Goal: Information Seeking & Learning: Compare options

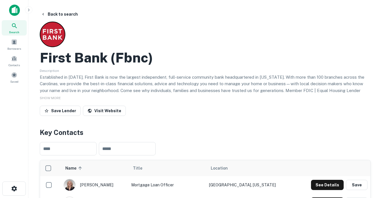
click at [356, 56] on div "First Bank (fbnc)" at bounding box center [205, 57] width 331 height 16
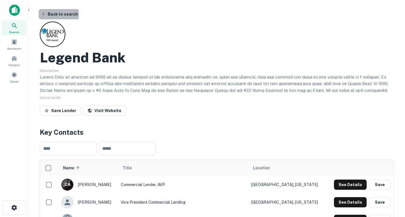
click at [42, 14] on icon "button" at bounding box center [43, 14] width 5 height 5
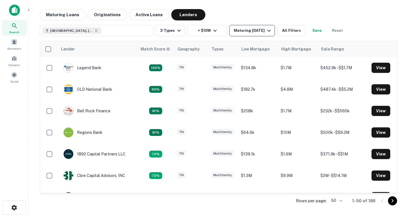
click at [271, 32] on icon "button" at bounding box center [269, 31] width 3 height 2
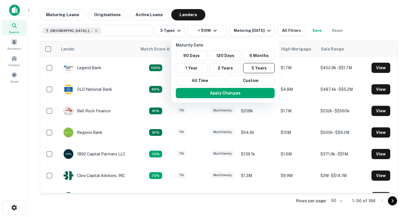
click at [299, 14] on div at bounding box center [204, 108] width 409 height 217
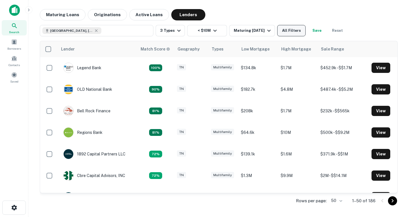
click at [300, 34] on button "All Filters" at bounding box center [291, 30] width 28 height 11
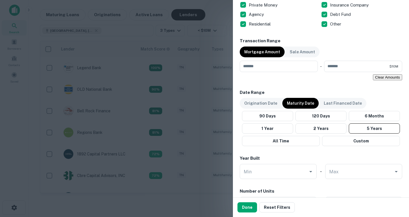
scroll to position [388, 0]
click at [268, 106] on p "Origination Date" at bounding box center [260, 104] width 33 height 6
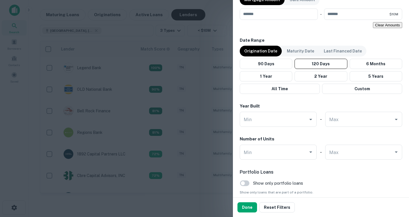
scroll to position [441, 0]
click at [354, 80] on button "5 Years" at bounding box center [376, 76] width 53 height 10
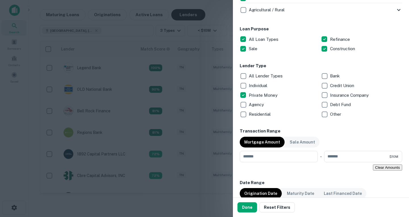
scroll to position [559, 0]
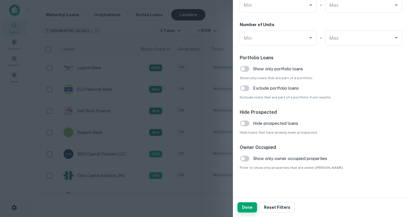
click at [247, 205] on button "Done" at bounding box center [248, 208] width 20 height 10
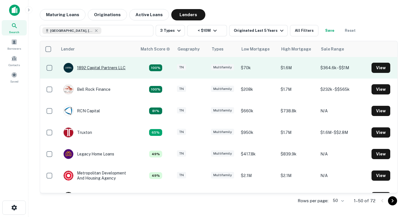
click at [97, 67] on div "1892 Capital Partners LLC" at bounding box center [94, 68] width 62 height 10
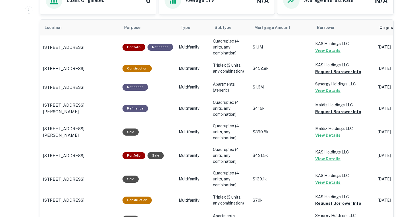
scroll to position [338, 0]
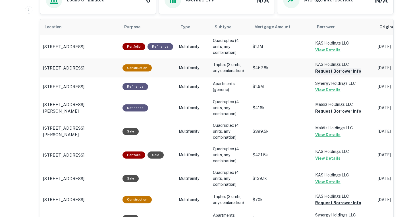
click at [328, 72] on button "Request Borrower Info" at bounding box center [338, 71] width 46 height 7
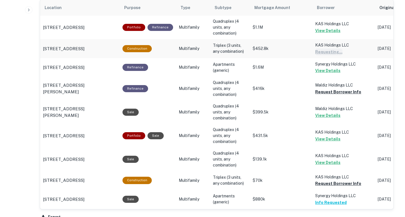
scroll to position [358, 0]
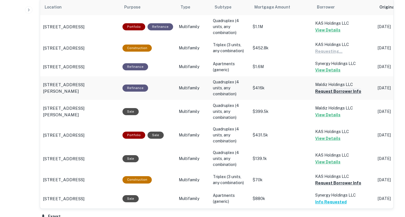
click at [329, 93] on button "Request Borrower Info" at bounding box center [338, 91] width 46 height 7
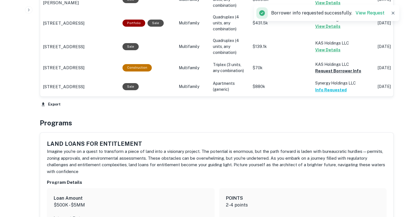
scroll to position [448, 0]
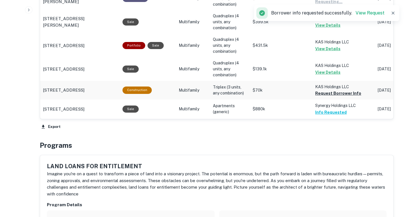
click at [330, 90] on p "KAS Holdings LLC" at bounding box center [343, 87] width 57 height 6
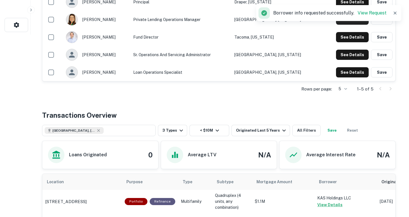
scroll to position [0, 0]
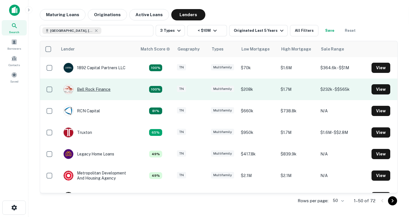
click at [80, 88] on div "Bell Rock Finance" at bounding box center [86, 89] width 47 height 10
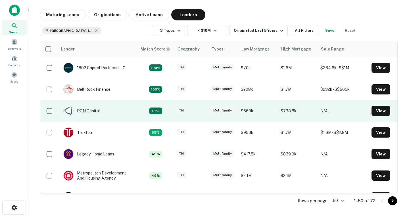
click at [90, 114] on div "RCN Capital" at bounding box center [81, 111] width 37 height 10
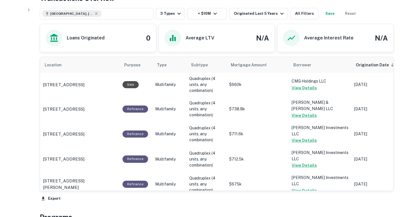
scroll to position [247, 0]
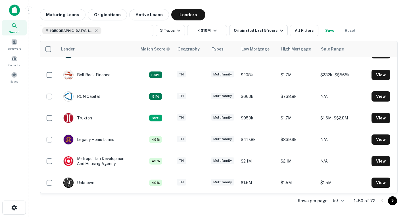
scroll to position [15, 0]
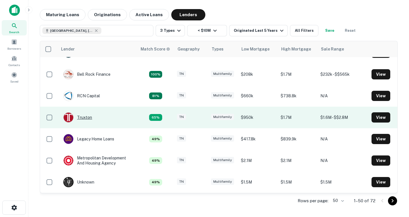
click at [85, 117] on div "Truxton" at bounding box center [77, 118] width 29 height 10
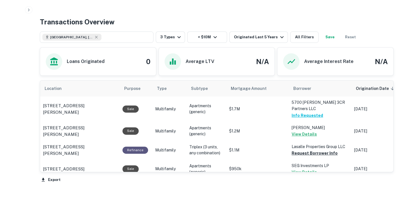
scroll to position [298, 0]
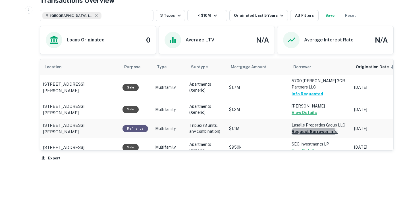
click at [295, 128] on button "Request Borrower Info" at bounding box center [315, 131] width 46 height 7
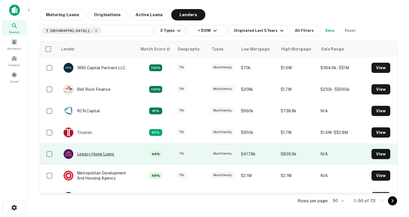
click at [107, 157] on div "Legacy Home Loans" at bounding box center [88, 154] width 51 height 10
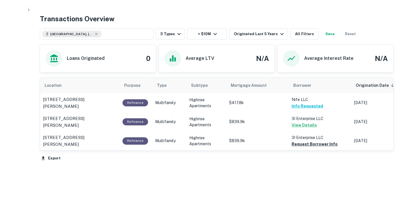
scroll to position [279, 0]
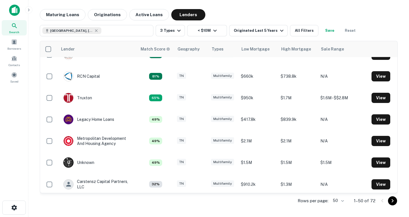
scroll to position [36, 0]
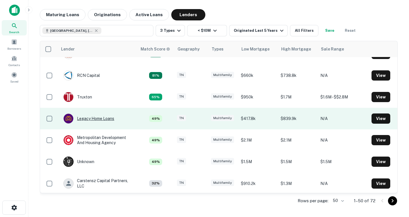
click at [101, 117] on div "Legacy Home Loans" at bounding box center [88, 119] width 51 height 10
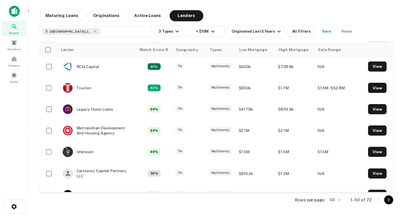
scroll to position [45, 0]
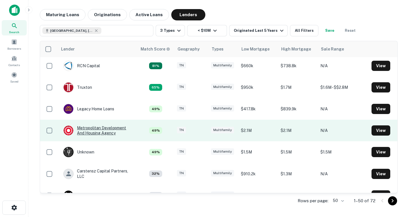
click at [98, 127] on div "Metropolitan Development And Housing Agency" at bounding box center [97, 131] width 68 height 10
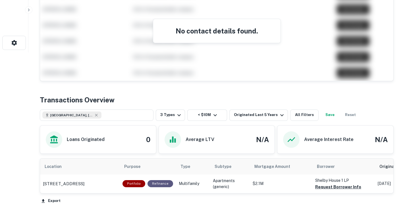
scroll to position [233, 0]
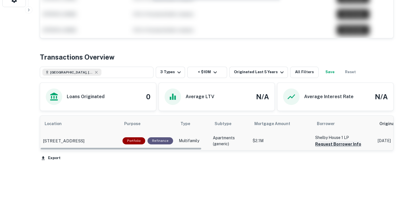
click at [328, 145] on button "Request Borrower Info" at bounding box center [338, 144] width 46 height 7
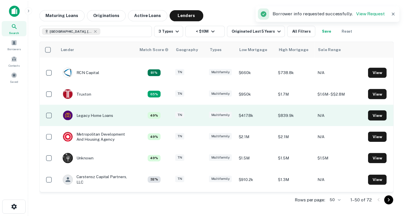
scroll to position [43, 0]
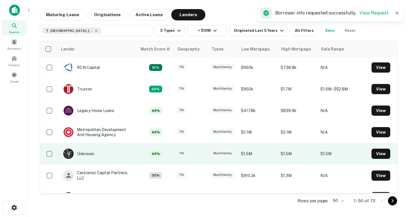
click at [97, 154] on td "U Unknown" at bounding box center [79, 154] width 37 height 16
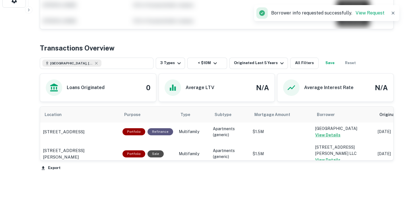
scroll to position [217, 0]
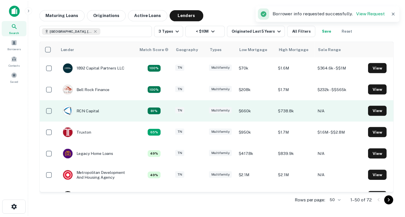
scroll to position [58, 0]
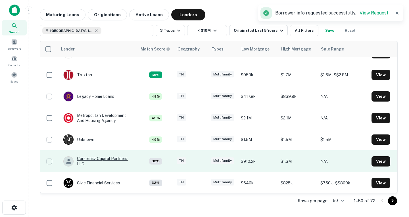
click at [98, 161] on div "Carstensz Capital Partners, LLC" at bounding box center [97, 161] width 68 height 10
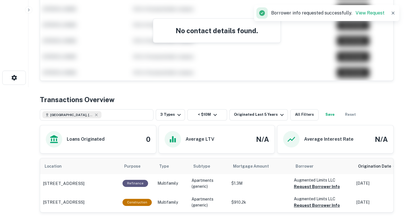
scroll to position [217, 0]
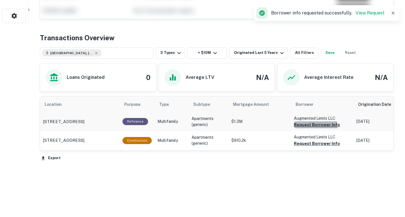
click at [305, 127] on button "Request Borrower Info" at bounding box center [317, 125] width 46 height 7
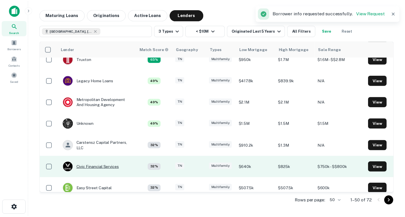
scroll to position [116, 0]
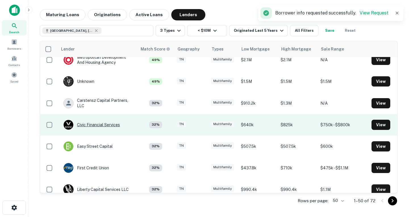
click at [103, 125] on div "Civic Financial Services" at bounding box center [91, 125] width 57 height 10
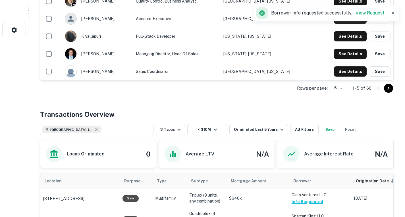
scroll to position [146, 0]
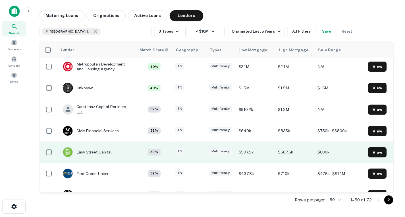
scroll to position [132, 0]
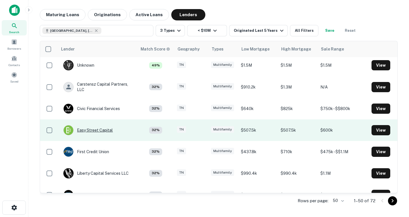
click at [104, 129] on div "Easy Street Capital" at bounding box center [87, 130] width 49 height 10
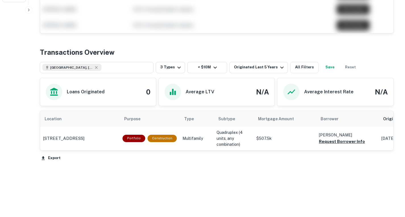
scroll to position [227, 0]
click at [323, 145] on button "Request Borrower Info" at bounding box center [342, 141] width 46 height 7
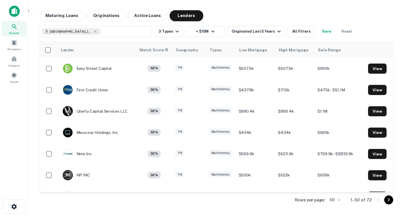
scroll to position [194, 0]
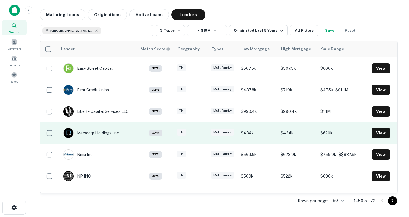
click at [107, 134] on div "Merscorp Holdings, Inc." at bounding box center [91, 133] width 57 height 10
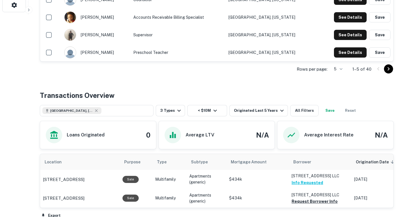
scroll to position [207, 0]
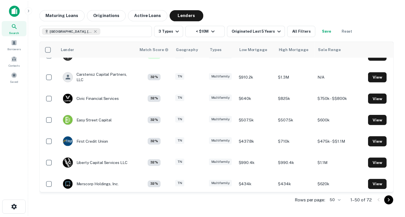
scroll to position [199, 0]
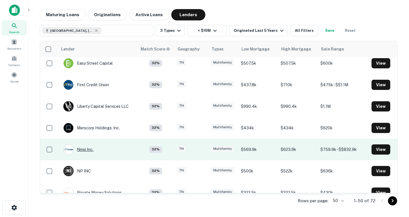
click at [85, 148] on div "Nmsi Inc." at bounding box center [78, 150] width 30 height 10
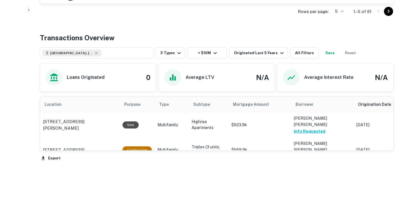
scroll to position [258, 0]
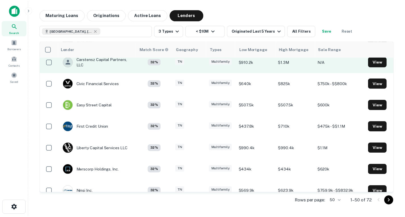
scroll to position [157, 0]
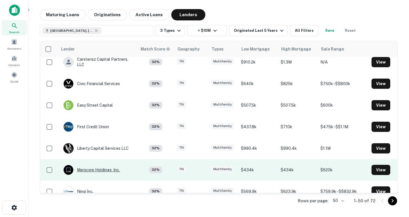
click at [97, 170] on div "Merscorp Holdings, Inc." at bounding box center [91, 170] width 57 height 10
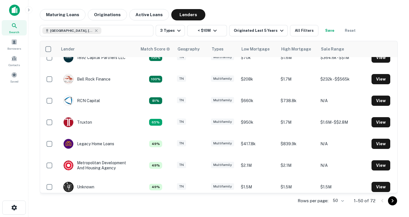
scroll to position [1, 0]
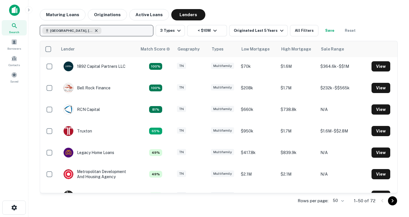
click at [94, 30] on icon "button" at bounding box center [96, 30] width 5 height 5
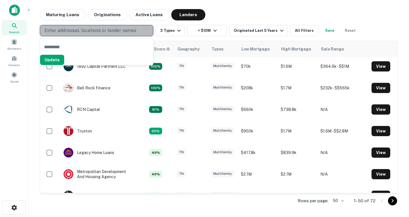
click at [79, 30] on p "Enter addresses, locations or lender names" at bounding box center [91, 30] width 92 height 7
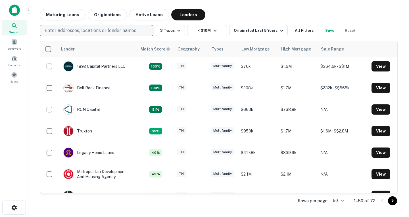
click at [79, 30] on p "Enter addresses, locations or lender names" at bounding box center [91, 30] width 92 height 7
type input "****"
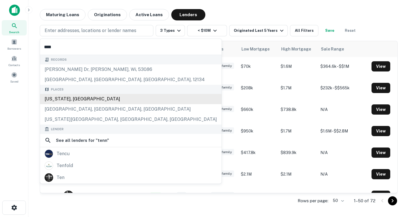
click at [67, 100] on div "[US_STATE], [GEOGRAPHIC_DATA]" at bounding box center [131, 99] width 182 height 10
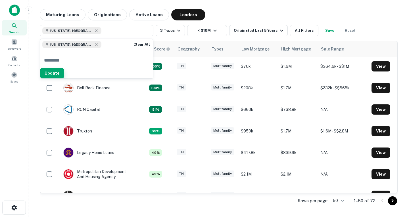
click at [64, 77] on button "Update" at bounding box center [52, 73] width 24 height 10
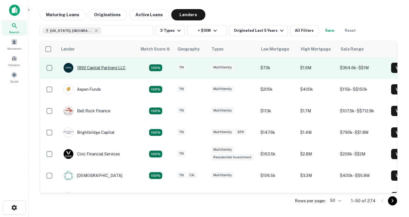
click at [107, 68] on div "1892 Capital Partners LLC" at bounding box center [94, 68] width 62 height 10
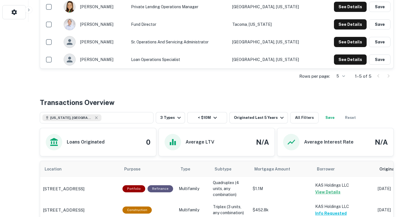
scroll to position [163, 0]
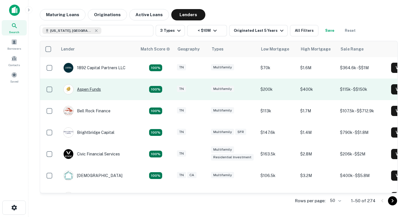
click at [98, 88] on div "Aspen Funds" at bounding box center [82, 89] width 38 height 10
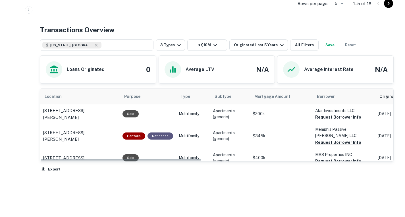
scroll to position [280, 0]
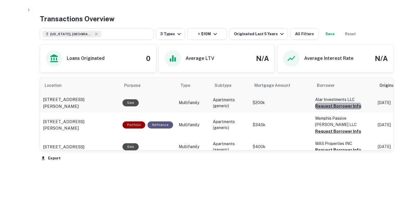
click at [345, 108] on button "Request Borrower Info" at bounding box center [338, 106] width 46 height 7
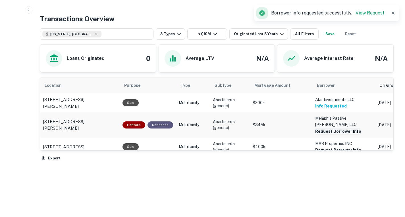
click at [342, 128] on button "Request Borrower Info" at bounding box center [338, 131] width 46 height 7
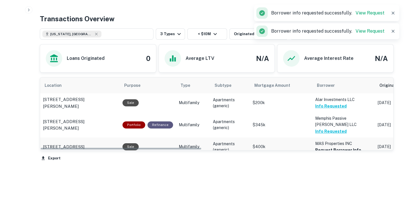
click at [335, 148] on td "MAS Properties INC Request Borrower Info" at bounding box center [343, 147] width 63 height 19
click at [335, 147] on button "Request Borrower Info" at bounding box center [338, 150] width 46 height 7
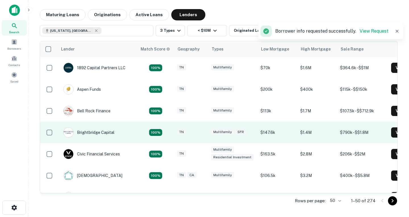
click at [127, 133] on td "Brightbridge Capital" at bounding box center [98, 133] width 80 height 22
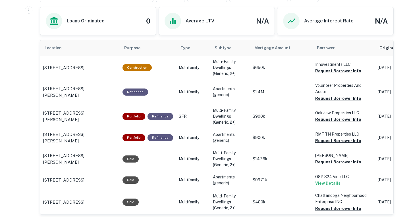
scroll to position [285, 0]
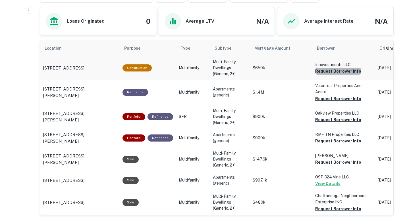
click at [337, 75] on button "Request Borrower Info" at bounding box center [338, 71] width 46 height 7
click at [330, 102] on button "Request Borrower Info" at bounding box center [338, 99] width 46 height 7
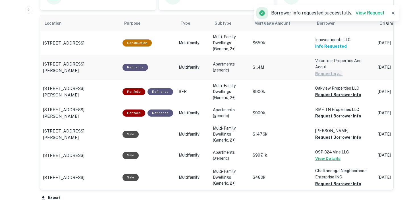
scroll to position [311, 0]
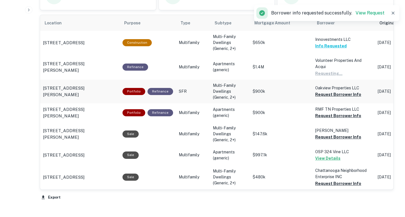
click at [330, 103] on td "Oakview Properties LLC Request Borrower Info" at bounding box center [343, 92] width 63 height 24
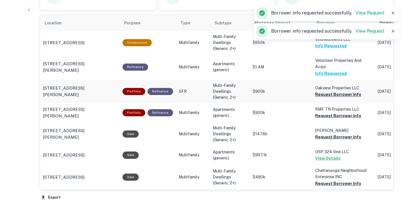
click at [333, 98] on button "Request Borrower Info" at bounding box center [338, 94] width 46 height 7
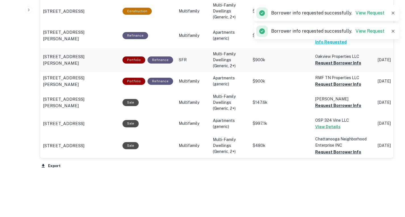
scroll to position [343, 0]
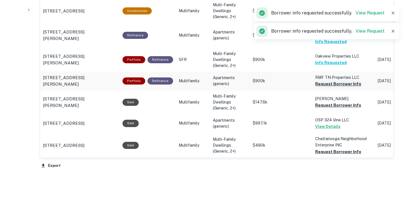
click at [340, 88] on button "Request Borrower Info" at bounding box center [338, 84] width 46 height 7
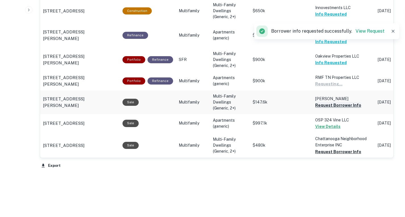
click at [334, 109] on button "Request Borrower Info" at bounding box center [338, 105] width 46 height 7
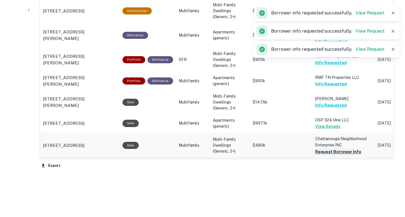
click at [336, 156] on button "Request Borrower Info" at bounding box center [338, 152] width 46 height 7
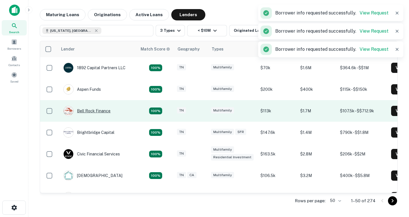
click at [97, 113] on div "Bell Rock Finance" at bounding box center [86, 111] width 47 height 10
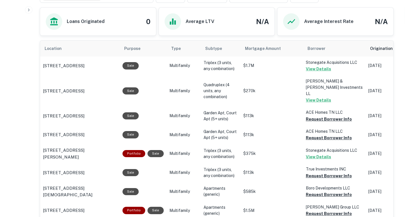
scroll to position [248, 0]
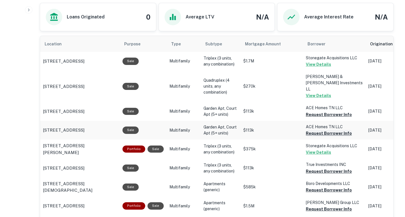
click at [332, 130] on button "Request Borrower Info" at bounding box center [329, 133] width 46 height 7
click at [325, 162] on p "True Investments INC" at bounding box center [334, 165] width 57 height 6
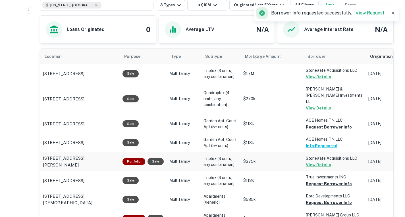
click at [347, 152] on td "Stonegate Acquisitions LLC View Details" at bounding box center [334, 161] width 63 height 19
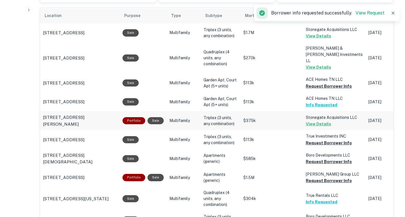
scroll to position [277, 0]
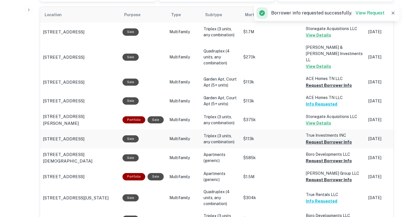
click at [338, 139] on button "Request Borrower Info" at bounding box center [329, 142] width 46 height 7
click at [328, 158] on button "Request Borrower Info" at bounding box center [329, 161] width 46 height 7
click at [313, 177] on button "Request Borrower Info" at bounding box center [329, 180] width 46 height 7
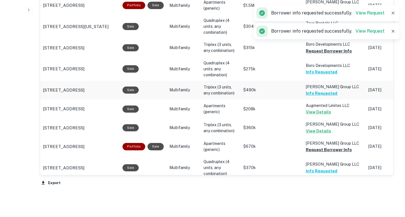
scroll to position [450, 0]
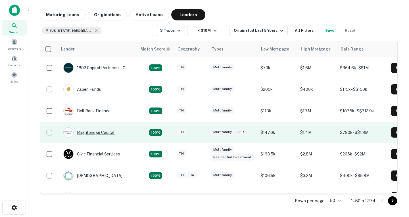
click at [95, 134] on div "Brightbridge Capital" at bounding box center [88, 133] width 51 height 10
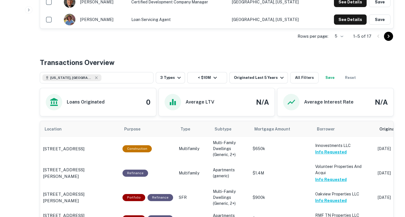
scroll to position [155, 0]
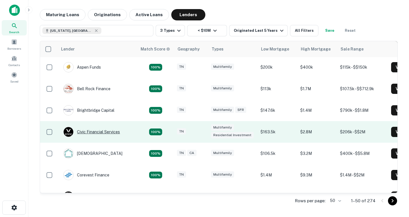
scroll to position [22, 0]
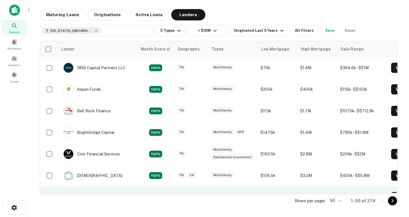
scroll to position [30, 0]
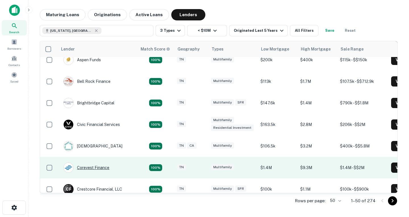
click at [93, 169] on div "Corevest Finance" at bounding box center [86, 168] width 46 height 10
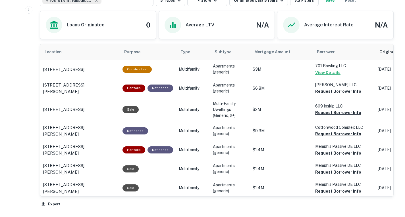
scroll to position [234, 0]
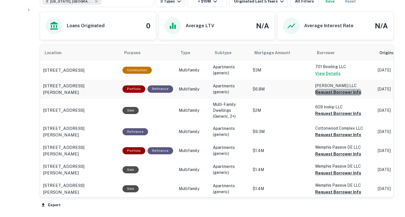
click at [337, 96] on button "Request Borrower Info" at bounding box center [338, 92] width 46 height 7
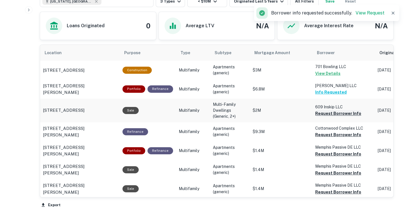
click at [336, 117] on button "Request Borrower Info" at bounding box center [338, 113] width 46 height 7
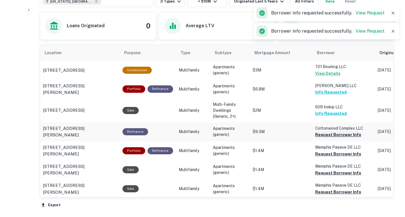
click at [330, 138] on button "Request Borrower Info" at bounding box center [338, 135] width 46 height 7
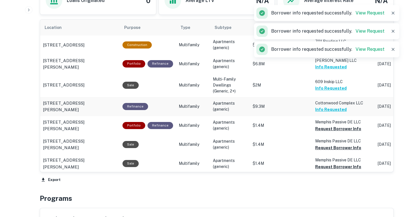
scroll to position [258, 0]
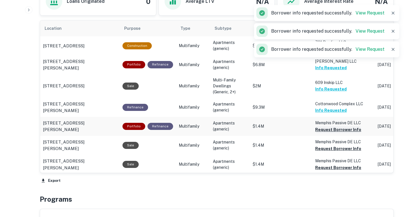
click at [330, 133] on button "Request Borrower Info" at bounding box center [338, 130] width 46 height 7
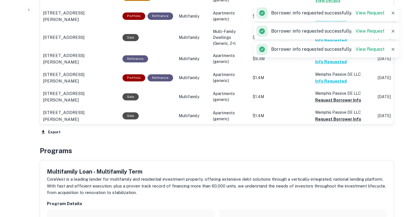
scroll to position [261, 0]
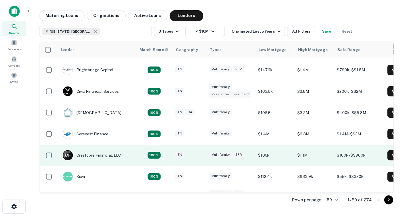
scroll to position [63, 0]
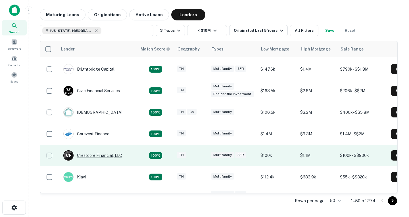
click at [106, 157] on div "C F Crestcore Financial, LLC" at bounding box center [92, 156] width 59 height 10
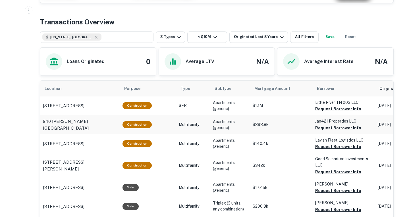
scroll to position [235, 0]
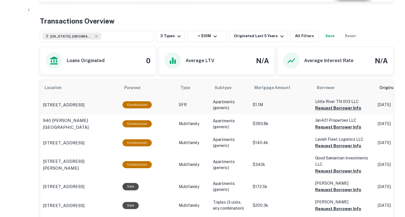
click at [344, 107] on button "Request Borrower Info" at bounding box center [338, 108] width 46 height 7
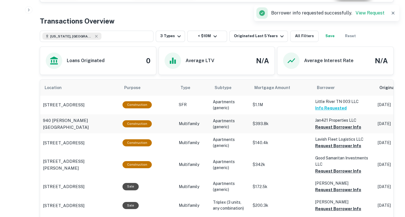
click at [338, 131] on td "Jan421 Properties LLC Request Borrower Info" at bounding box center [343, 124] width 63 height 19
click at [341, 128] on button "Request Borrower Info" at bounding box center [338, 127] width 46 height 7
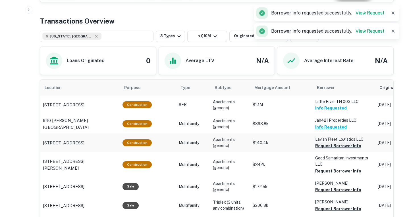
click at [338, 147] on button "Request Borrower Info" at bounding box center [338, 146] width 46 height 7
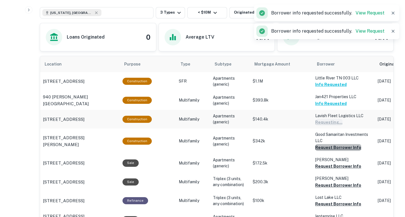
click at [338, 147] on button "Request Borrower Info" at bounding box center [338, 147] width 46 height 7
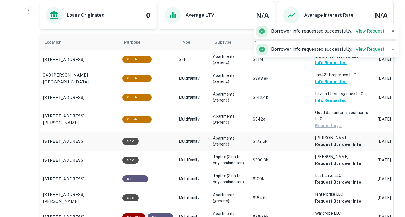
click at [338, 145] on button "Request Borrower Info" at bounding box center [338, 144] width 46 height 7
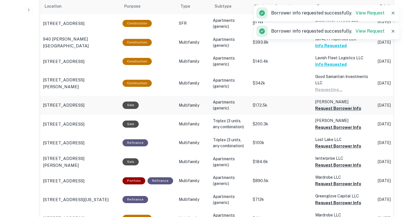
scroll to position [318, 0]
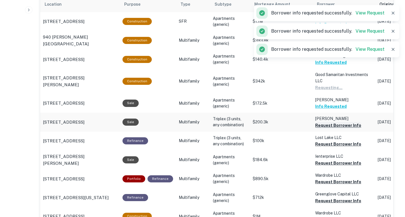
click at [335, 126] on button "Request Borrower Info" at bounding box center [338, 125] width 46 height 7
click at [332, 148] on button "Request Borrower Info" at bounding box center [338, 144] width 46 height 7
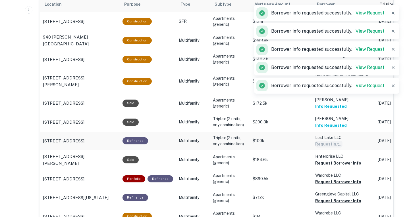
scroll to position [352, 0]
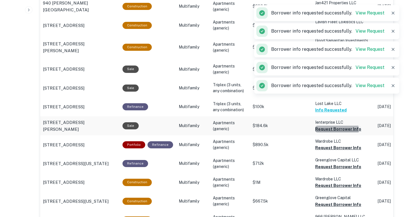
click at [331, 130] on button "Request Borrower Info" at bounding box center [338, 129] width 46 height 7
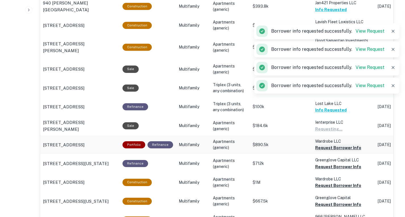
click at [329, 150] on button "Request Borrower Info" at bounding box center [338, 148] width 46 height 7
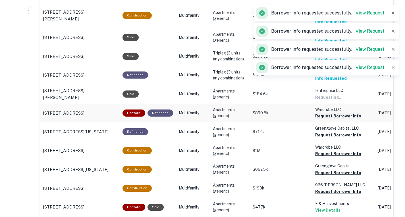
scroll to position [384, 0]
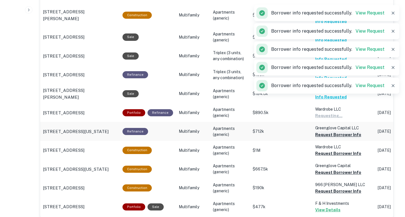
click at [330, 137] on button "Request Borrower Info" at bounding box center [338, 135] width 46 height 7
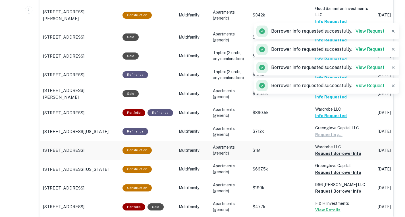
click at [326, 153] on button "Request Borrower Info" at bounding box center [338, 153] width 46 height 7
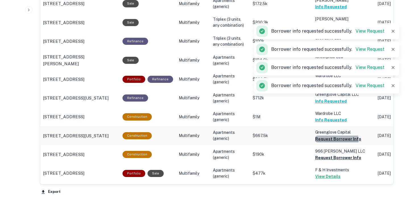
click at [327, 142] on button "Request Borrower Info" at bounding box center [338, 139] width 46 height 7
click at [326, 157] on button "Request Borrower Info" at bounding box center [338, 158] width 46 height 7
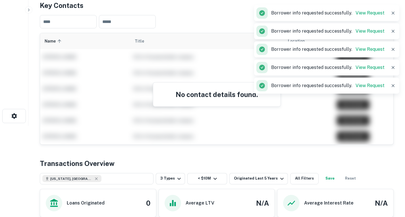
scroll to position [87, 0]
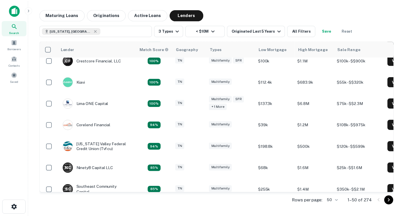
scroll to position [157, 0]
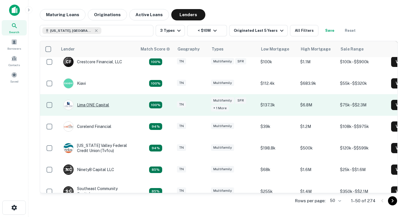
click at [97, 103] on div "Lima ONE Capital" at bounding box center [86, 105] width 46 height 10
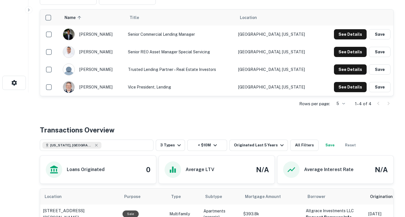
scroll to position [304, 0]
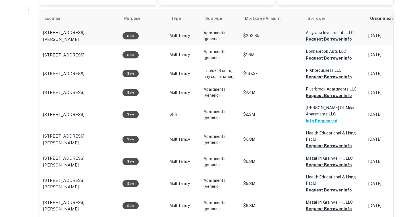
click at [321, 43] on button "Request Borrower Info" at bounding box center [329, 39] width 46 height 7
click at [321, 62] on button "Request Borrower Info" at bounding box center [329, 58] width 46 height 7
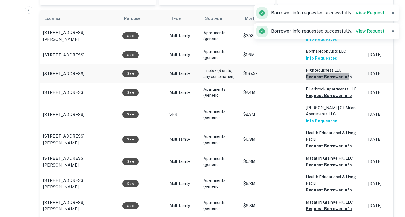
click at [323, 80] on button "Request Borrower Info" at bounding box center [329, 77] width 46 height 7
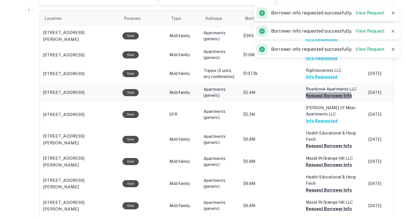
click at [331, 99] on button "Request Borrower Info" at bounding box center [329, 95] width 46 height 7
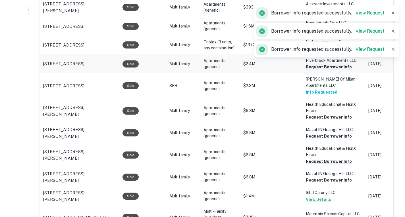
scroll to position [333, 0]
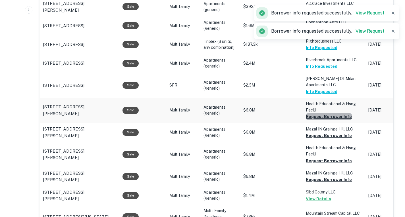
click at [331, 120] on button "Request Borrower Info" at bounding box center [329, 116] width 46 height 7
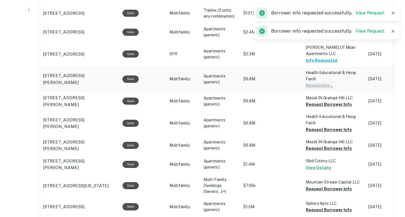
scroll to position [364, 0]
